Goal: Task Accomplishment & Management: Manage account settings

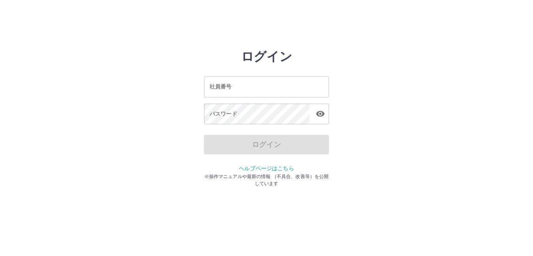
click at [262, 87] on input "社員番号" at bounding box center [266, 86] width 125 height 21
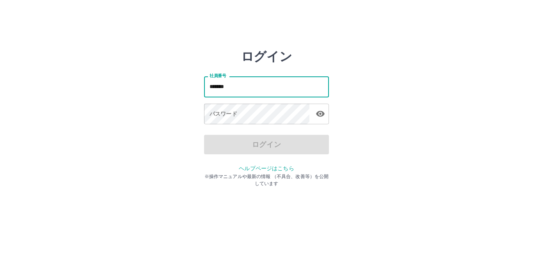
type input "*******"
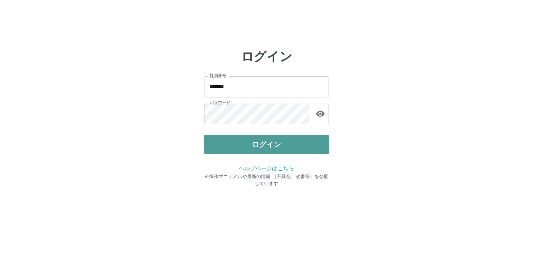
click at [279, 145] on button "ログイン" at bounding box center [266, 144] width 125 height 19
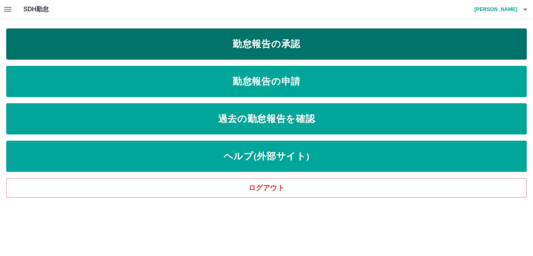
click at [318, 46] on link "勤怠報告の承認" at bounding box center [266, 43] width 520 height 31
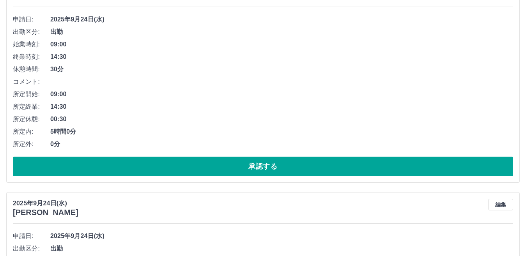
scroll to position [117, 0]
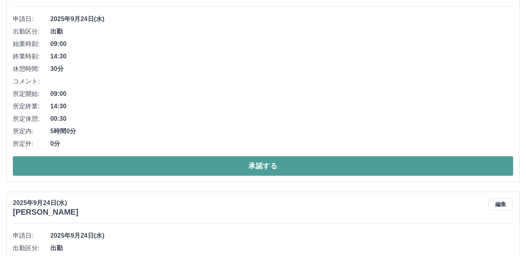
click at [291, 166] on button "承認する" at bounding box center [263, 165] width 500 height 19
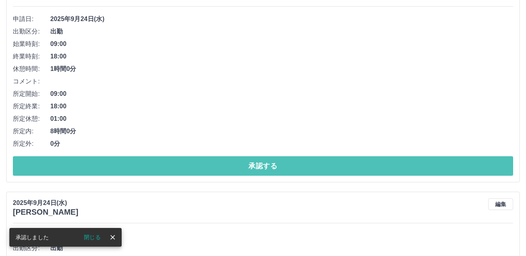
click at [291, 166] on button "承認する" at bounding box center [263, 165] width 500 height 19
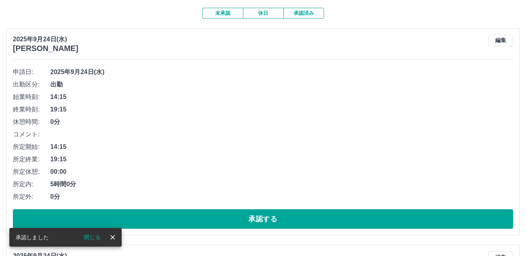
scroll to position [78, 0]
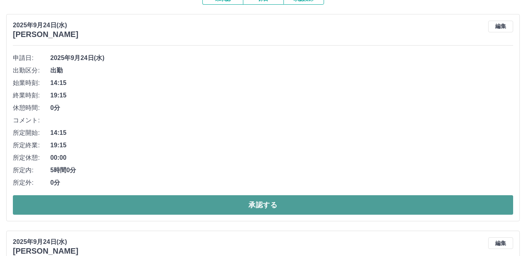
click at [287, 201] on button "承認する" at bounding box center [263, 204] width 500 height 19
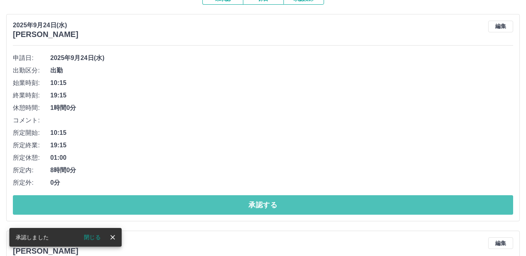
click at [287, 201] on button "承認する" at bounding box center [263, 204] width 500 height 19
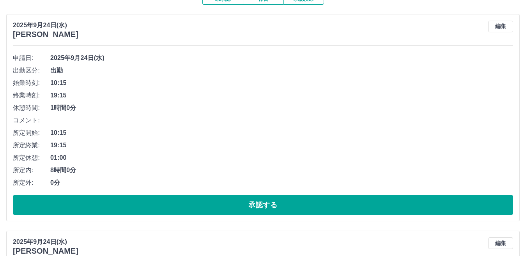
click at [287, 200] on button "承認する" at bounding box center [263, 204] width 500 height 19
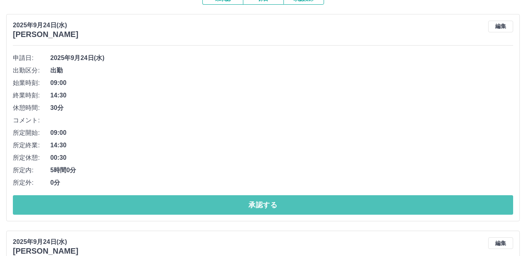
click at [287, 200] on button "承認する" at bounding box center [263, 204] width 500 height 19
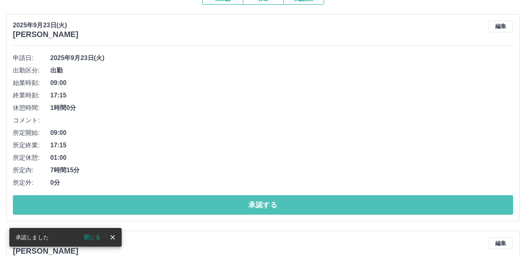
click at [287, 200] on button "承認する" at bounding box center [263, 204] width 500 height 19
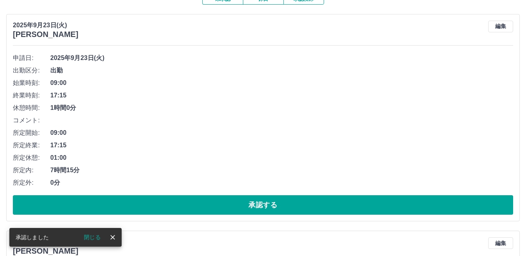
click at [287, 200] on button "承認する" at bounding box center [263, 204] width 500 height 19
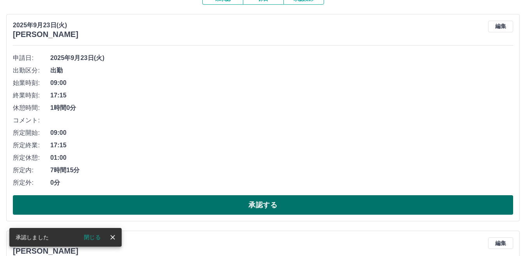
click at [287, 199] on button "承認する" at bounding box center [263, 204] width 500 height 19
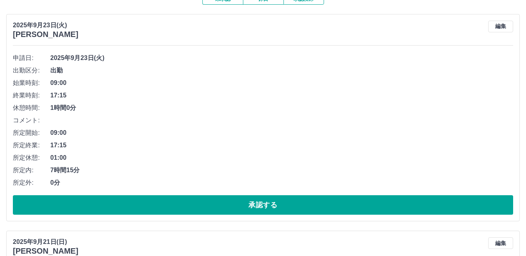
click at [287, 199] on button "承認する" at bounding box center [263, 204] width 500 height 19
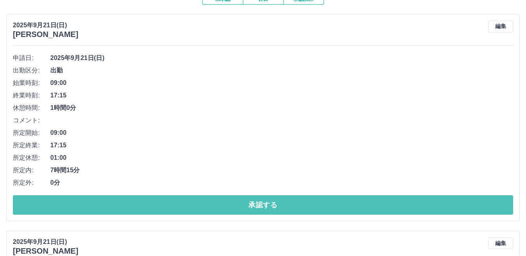
click at [287, 199] on button "承認する" at bounding box center [263, 204] width 500 height 19
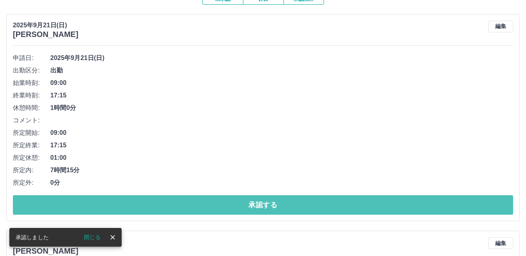
click at [287, 199] on button "承認する" at bounding box center [263, 204] width 500 height 19
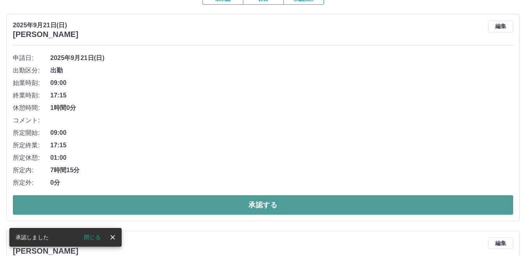
click at [288, 198] on button "承認する" at bounding box center [263, 204] width 500 height 19
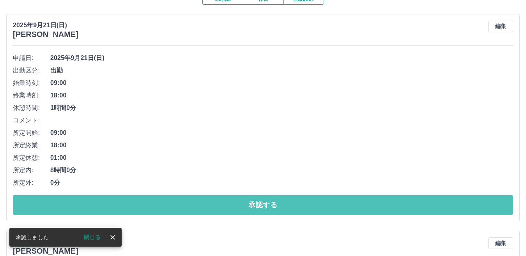
click at [288, 198] on button "承認する" at bounding box center [263, 204] width 500 height 19
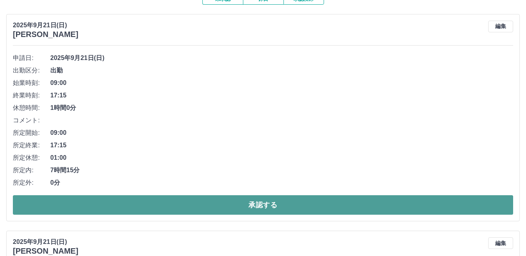
click at [287, 198] on button "承認する" at bounding box center [263, 204] width 500 height 19
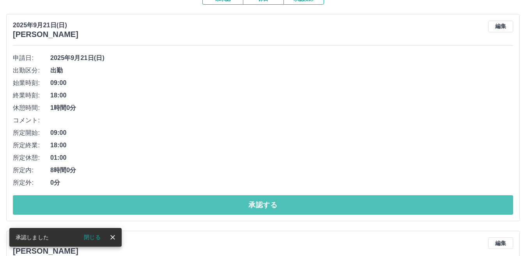
click at [287, 198] on button "承認する" at bounding box center [263, 204] width 500 height 19
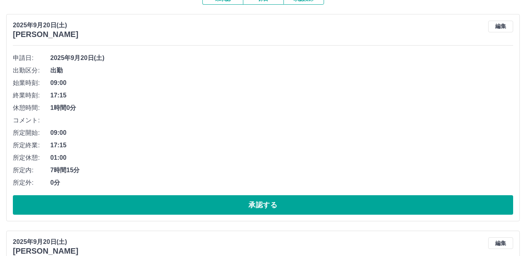
click at [287, 198] on button "承認する" at bounding box center [263, 204] width 500 height 19
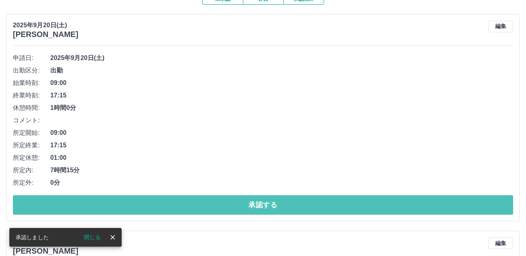
click at [287, 198] on button "承認する" at bounding box center [263, 204] width 500 height 19
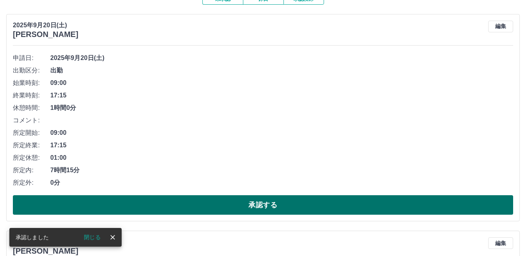
click at [287, 202] on button "承認する" at bounding box center [263, 204] width 500 height 19
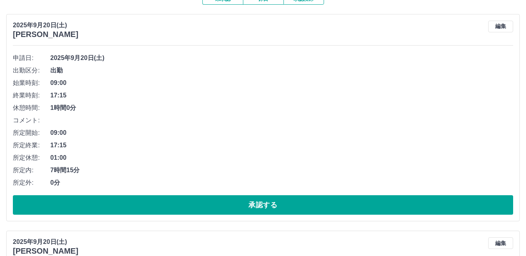
click at [287, 202] on button "承認する" at bounding box center [263, 204] width 500 height 19
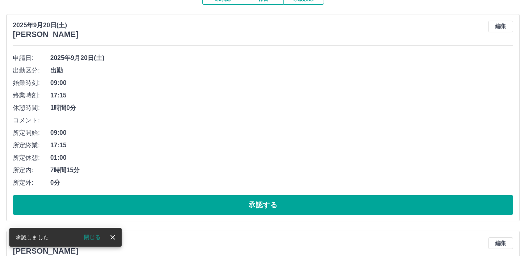
click at [287, 202] on button "承認する" at bounding box center [263, 204] width 500 height 19
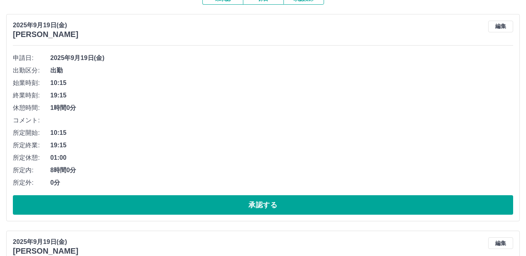
click at [287, 202] on button "承認する" at bounding box center [263, 204] width 500 height 19
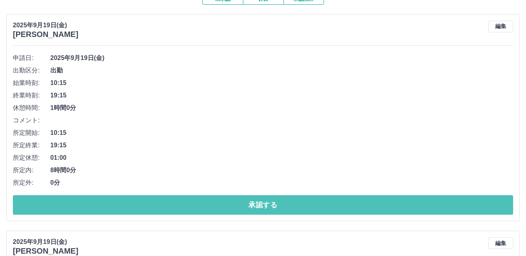
click at [287, 202] on button "承認する" at bounding box center [263, 204] width 500 height 19
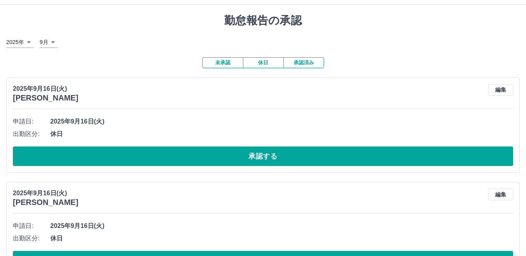
scroll to position [0, 0]
